Goal: Task Accomplishment & Management: Use online tool/utility

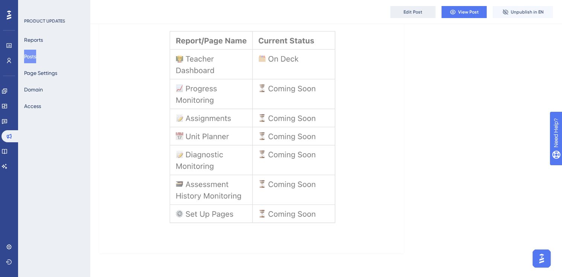
click at [415, 13] on span "Edit Post" at bounding box center [413, 12] width 19 height 6
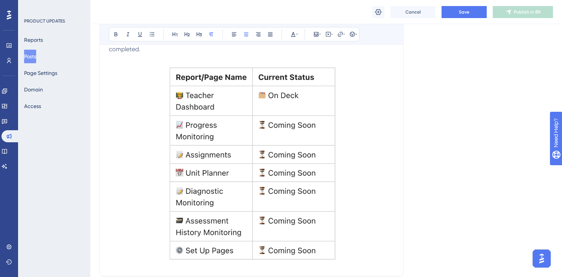
click at [335, 125] on img at bounding box center [251, 163] width 175 height 201
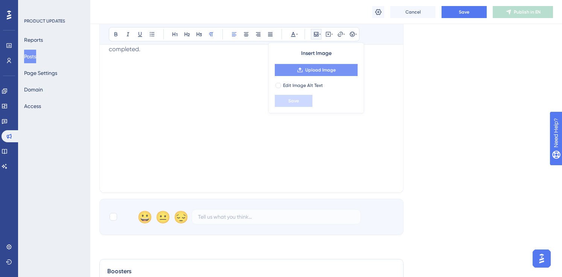
click at [309, 71] on span "Upload Image" at bounding box center [320, 70] width 31 height 6
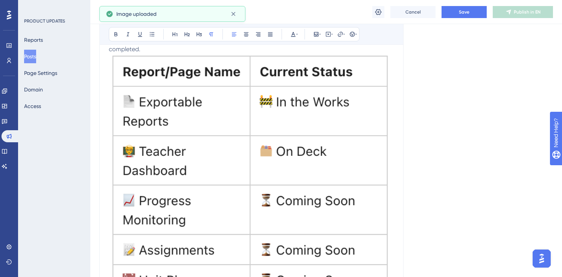
click at [352, 78] on img at bounding box center [251, 243] width 285 height 379
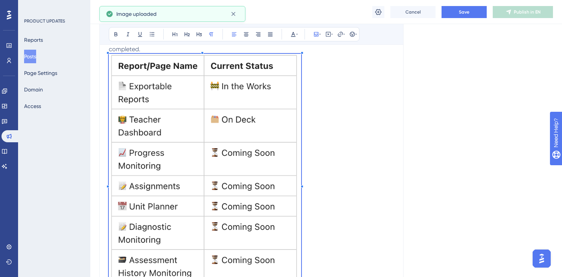
click at [297, 143] on p at bounding box center [251, 183] width 285 height 258
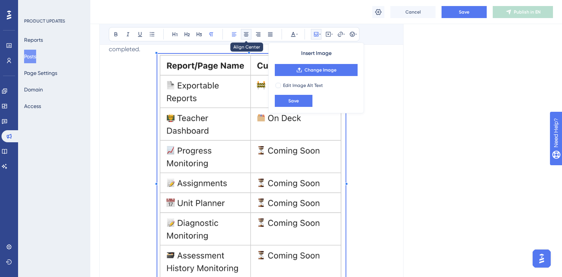
click at [244, 37] on icon at bounding box center [246, 34] width 6 height 6
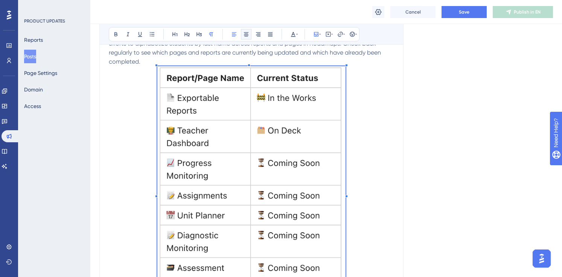
scroll to position [153, 0]
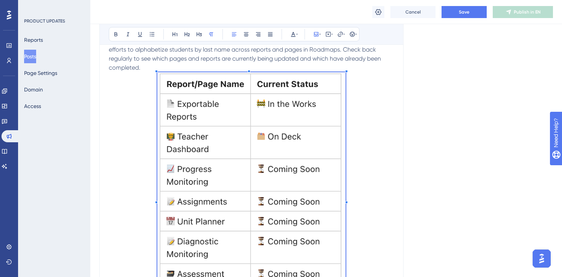
click at [143, 69] on p "Stay up to date with our latest product improvements! This article provides ong…" at bounding box center [251, 54] width 285 height 36
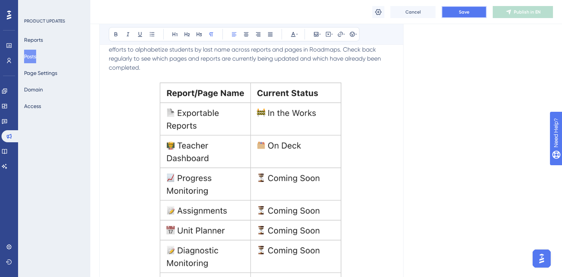
click at [463, 10] on span "Save" at bounding box center [464, 12] width 11 height 6
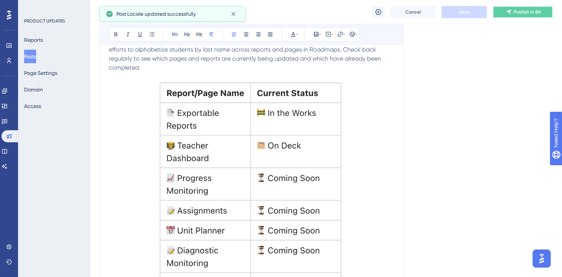
click at [511, 13] on icon at bounding box center [509, 12] width 6 height 6
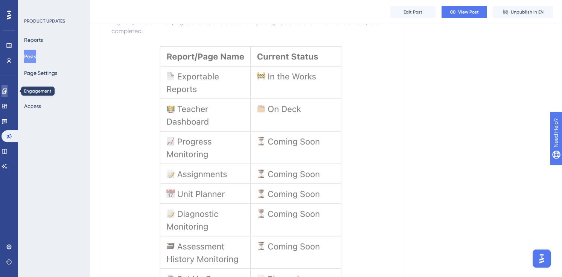
click at [8, 93] on icon at bounding box center [5, 91] width 6 height 6
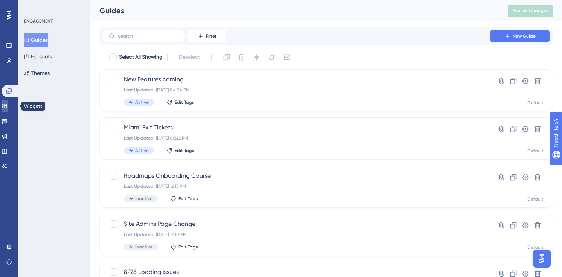
click at [7, 105] on icon at bounding box center [4, 106] width 5 height 5
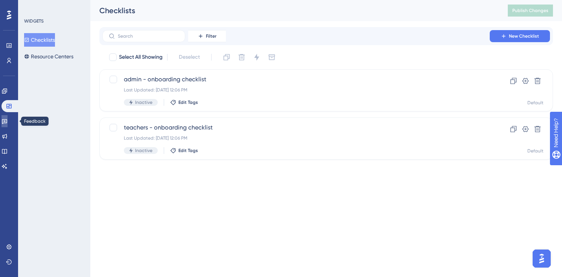
click at [8, 120] on icon at bounding box center [5, 121] width 6 height 6
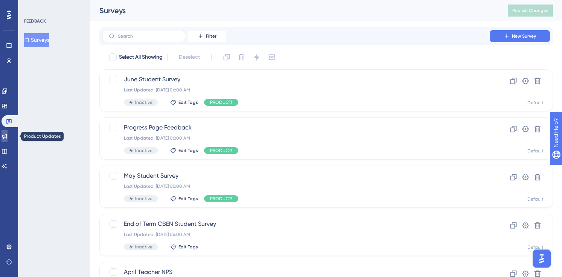
click at [7, 137] on icon at bounding box center [4, 136] width 5 height 5
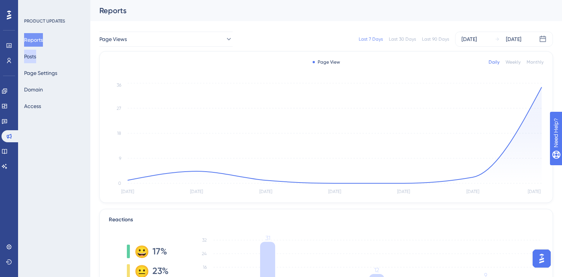
click at [36, 58] on button "Posts" at bounding box center [30, 57] width 12 height 14
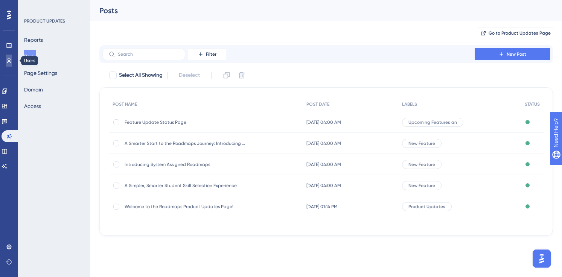
click at [11, 56] on link at bounding box center [9, 61] width 6 height 12
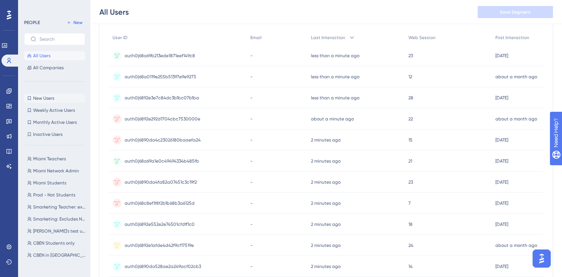
scroll to position [92, 0]
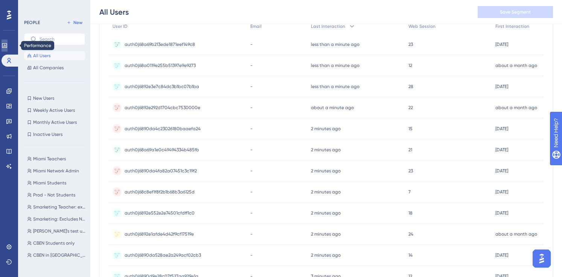
click at [7, 43] on icon at bounding box center [5, 46] width 6 height 6
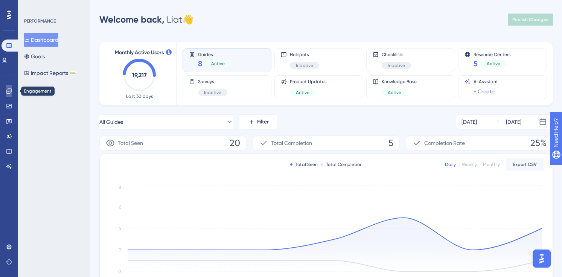
click at [11, 88] on icon at bounding box center [9, 91] width 6 height 6
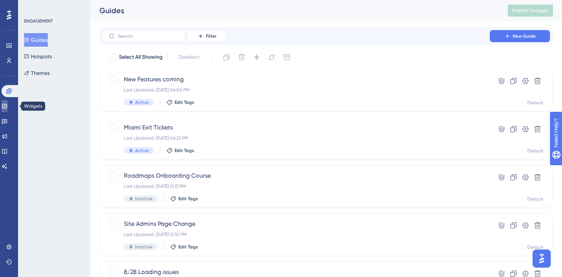
click at [7, 105] on icon at bounding box center [4, 106] width 5 height 5
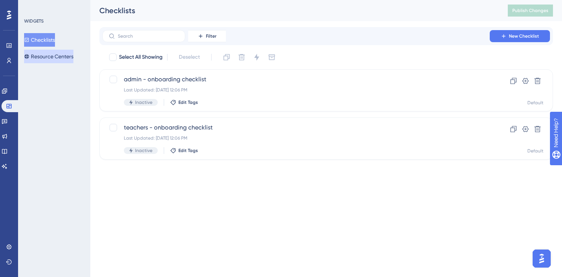
click at [52, 53] on button "Resource Centers" at bounding box center [48, 57] width 49 height 14
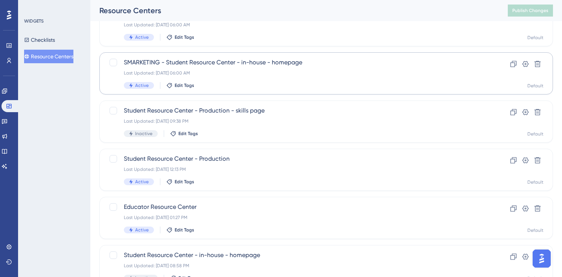
scroll to position [66, 0]
click at [252, 169] on div "Last Updated: [DATE] 12:13 PM" at bounding box center [296, 169] width 345 height 6
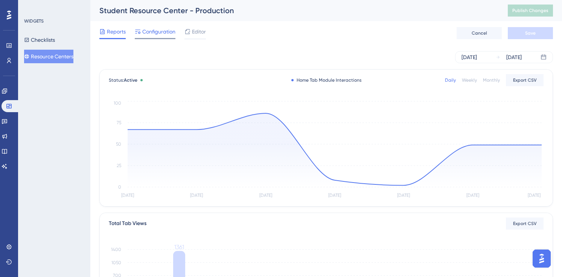
click at [161, 32] on span "Configuration" at bounding box center [158, 31] width 33 height 9
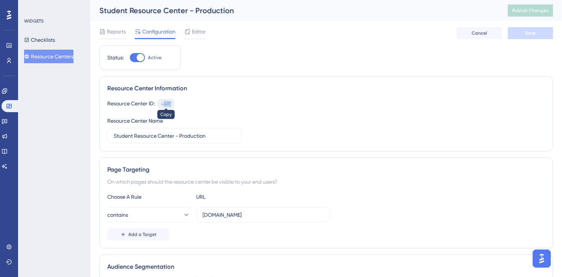
drag, startPoint x: 177, startPoint y: 104, endPoint x: 165, endPoint y: 104, distance: 12.8
click at [165, 104] on div "Resource Center ID: 4497 Copy" at bounding box center [326, 104] width 438 height 10
drag, startPoint x: 160, startPoint y: 104, endPoint x: 173, endPoint y: 104, distance: 12.8
click at [173, 104] on div "4497 Copy" at bounding box center [166, 104] width 17 height 10
copy div "4497"
